Goal: Complete application form

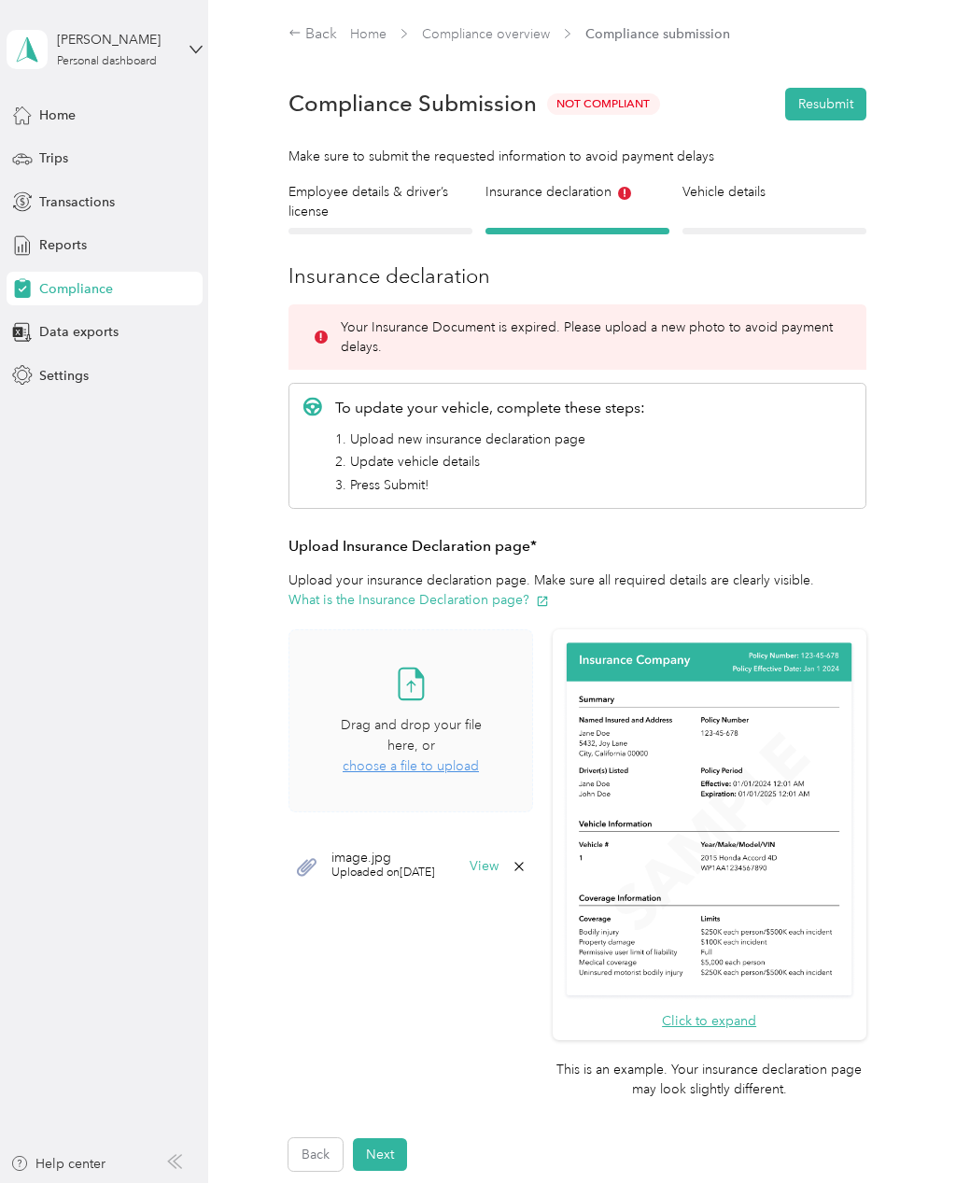
click at [435, 758] on span "choose a file to upload" at bounding box center [411, 766] width 136 height 16
click at [422, 758] on span "choose a file to upload" at bounding box center [411, 766] width 136 height 16
click at [421, 758] on span "choose a file to upload" at bounding box center [411, 766] width 136 height 16
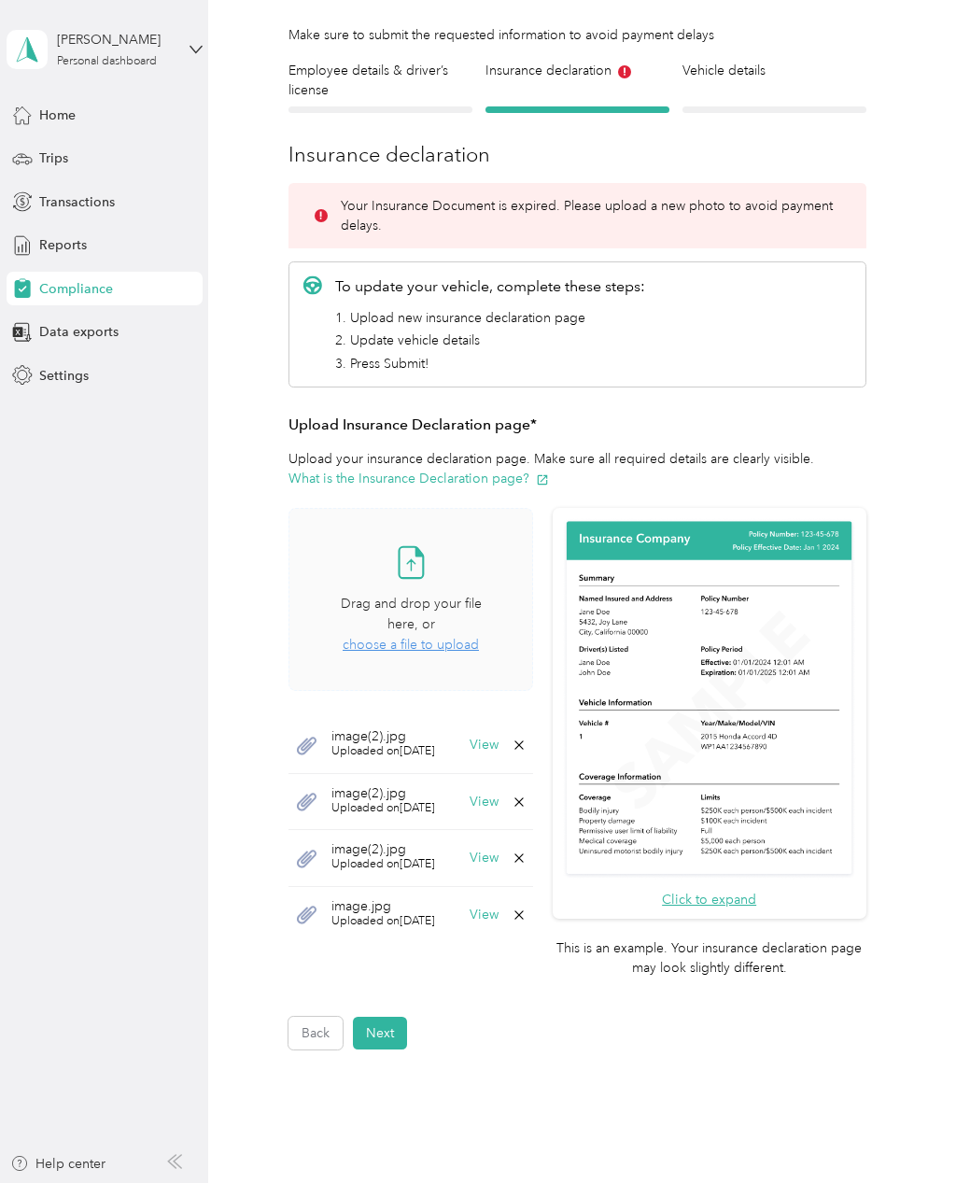
scroll to position [121, 0]
click at [477, 637] on span "choose a file to upload" at bounding box center [411, 645] width 136 height 16
click at [393, 1016] on button "Next" at bounding box center [380, 1032] width 54 height 33
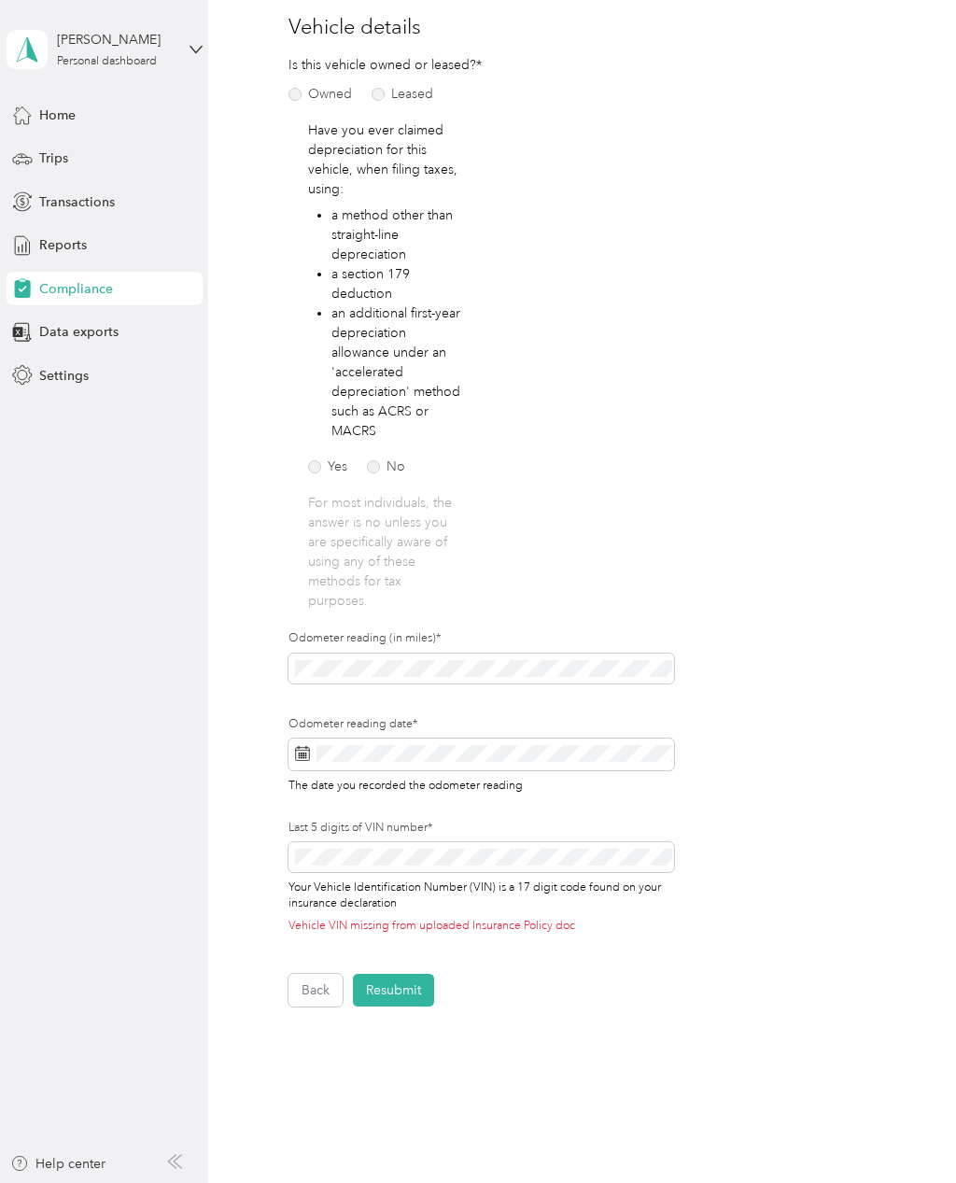
scroll to position [248, 0]
click at [406, 984] on button "Resubmit" at bounding box center [393, 990] width 81 height 33
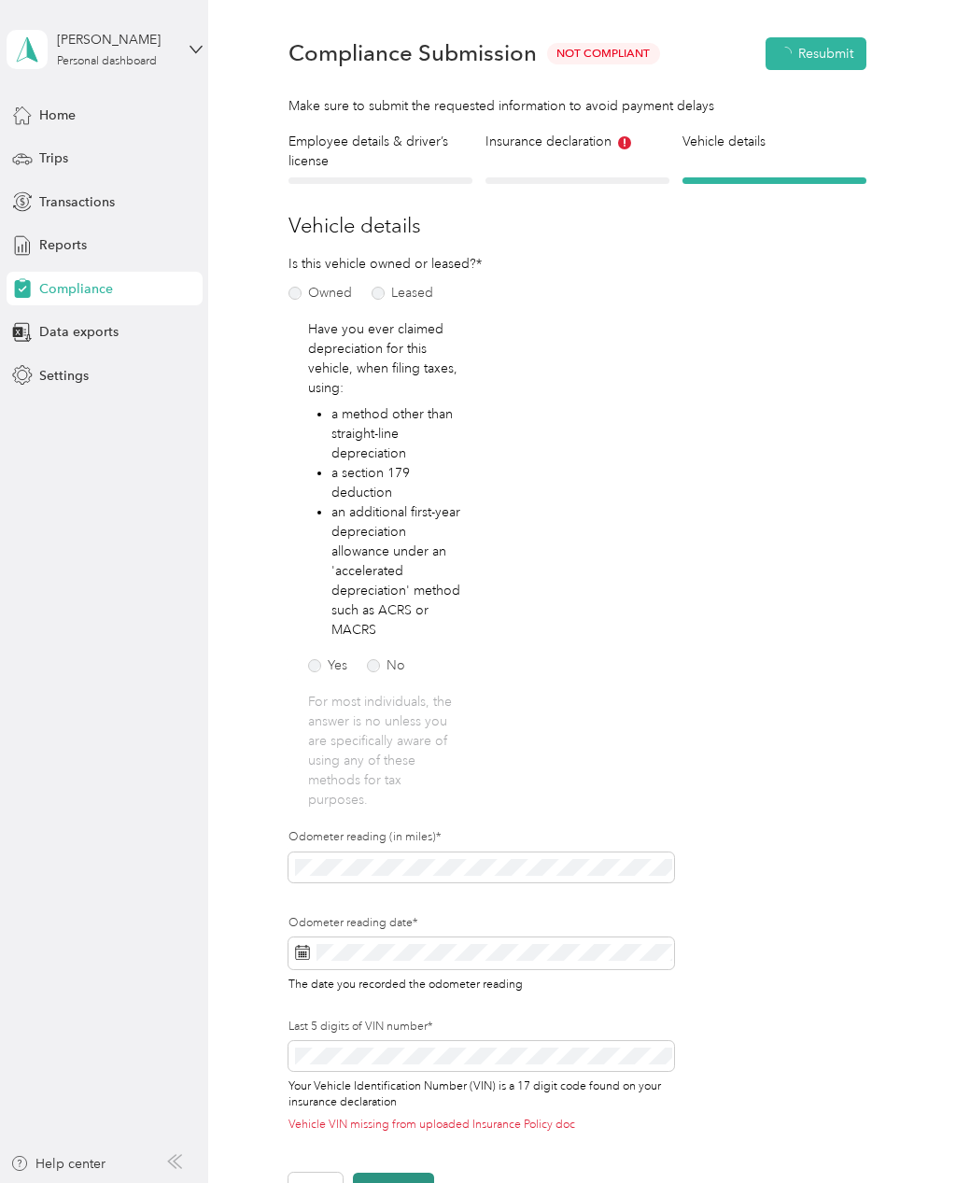
scroll to position [22, 0]
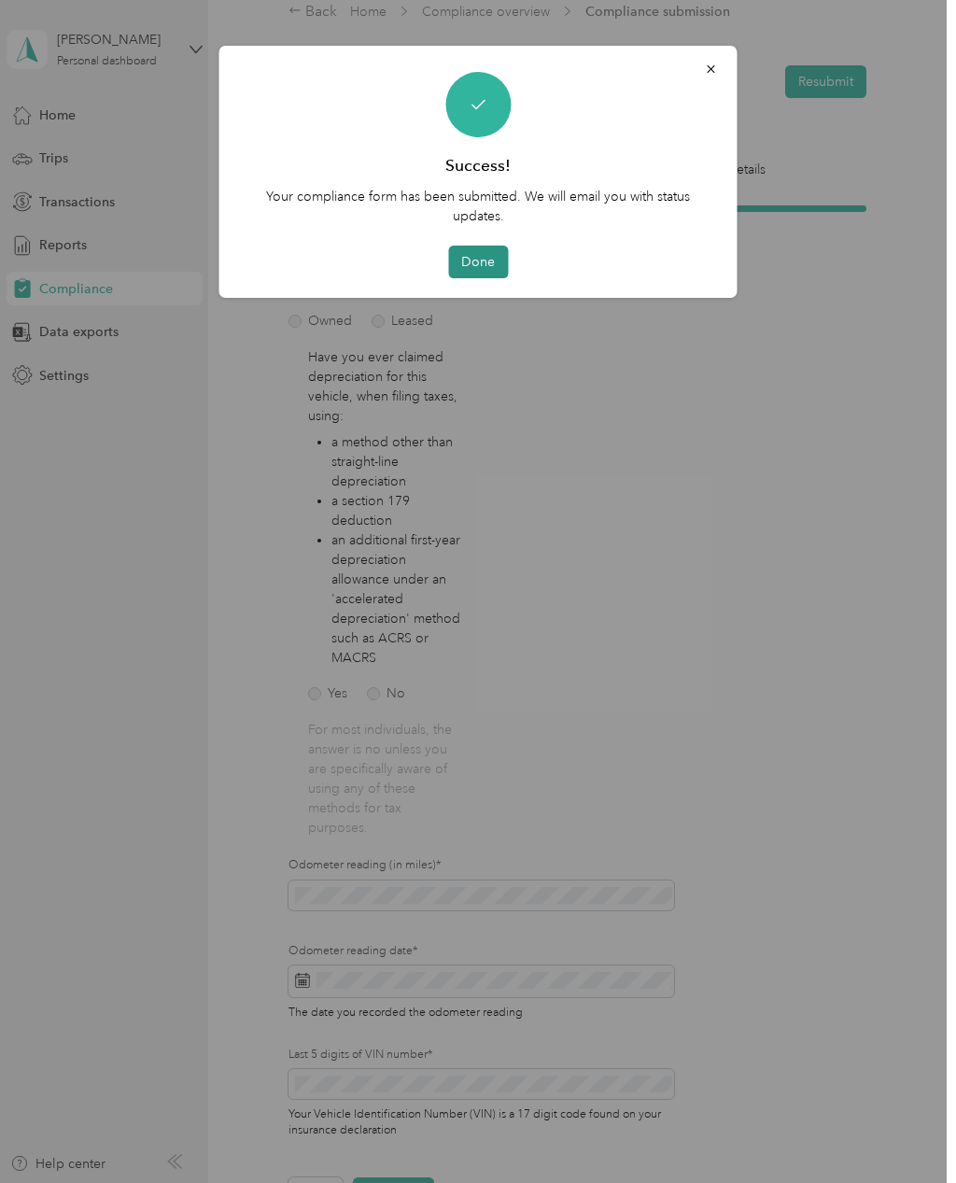
click at [479, 257] on button "Done" at bounding box center [478, 261] width 60 height 33
